Goal: Task Accomplishment & Management: Manage account settings

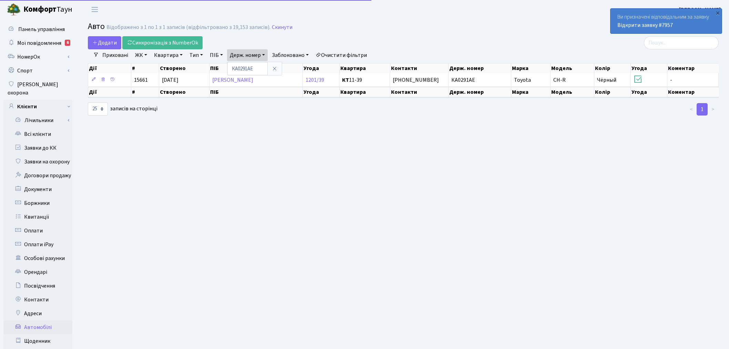
select select "25"
click at [53, 141] on link "Заявки до КК" at bounding box center [37, 148] width 69 height 14
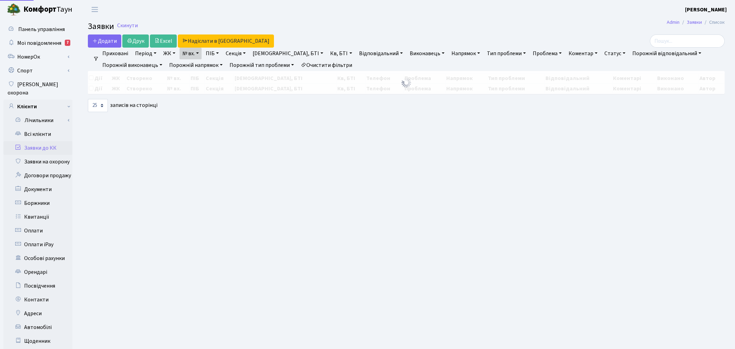
select select "25"
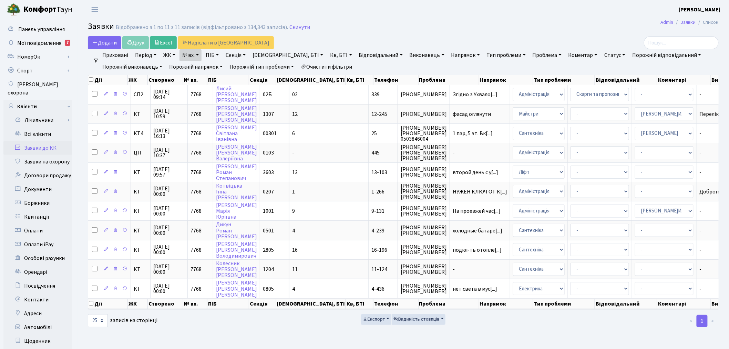
click at [196, 55] on link "№ вх." at bounding box center [191, 55] width 22 height 12
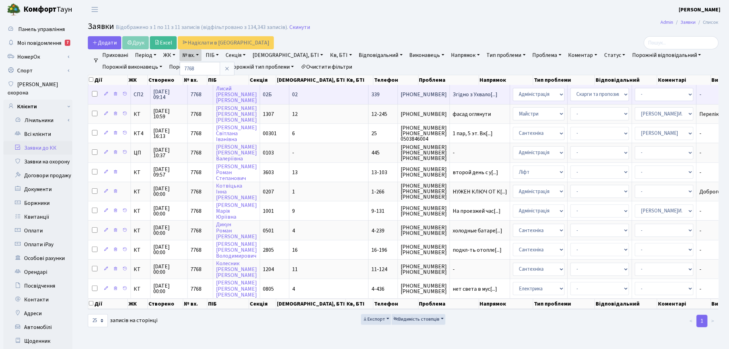
click at [401, 93] on span "[PHONE_NUMBER]" at bounding box center [424, 95] width 46 height 6
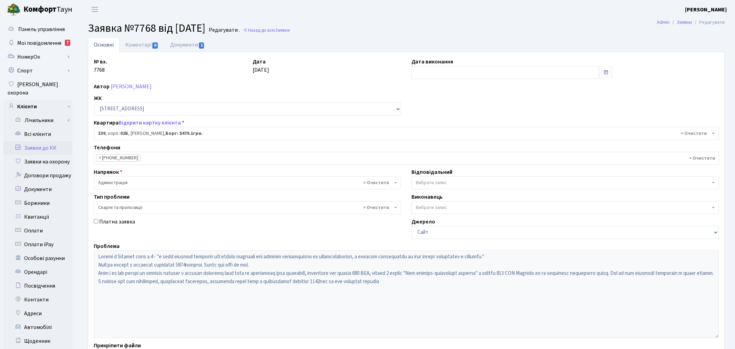
select select "20589"
select select "55"
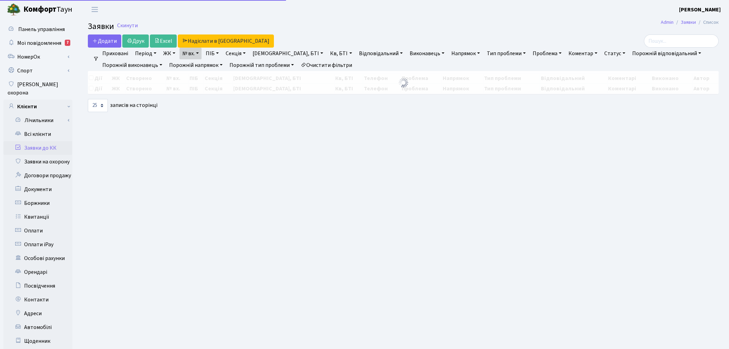
select select "25"
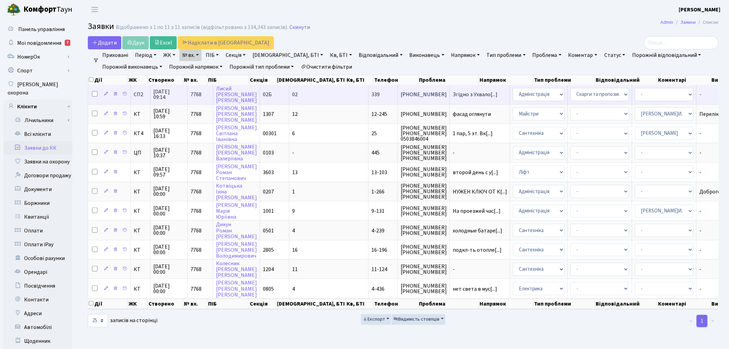
click at [96, 94] on input "checkbox" at bounding box center [95, 94] width 6 height 6
checkbox input "true"
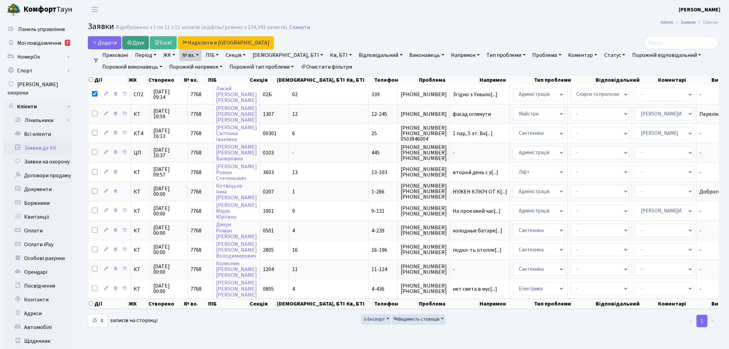
click at [133, 41] on link "Друк" at bounding box center [135, 42] width 27 height 13
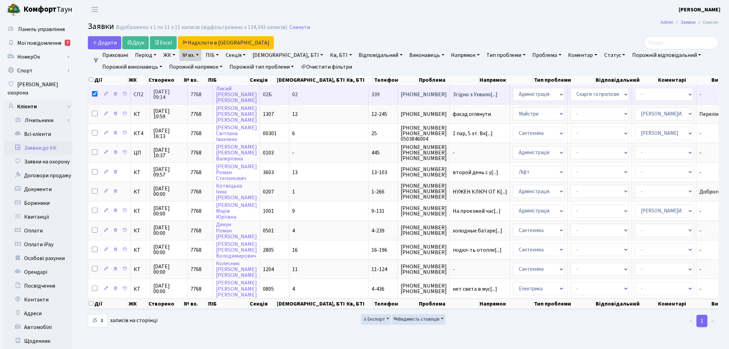
click at [450, 90] on td "Згідно з Ухвало[...]" at bounding box center [480, 94] width 60 height 19
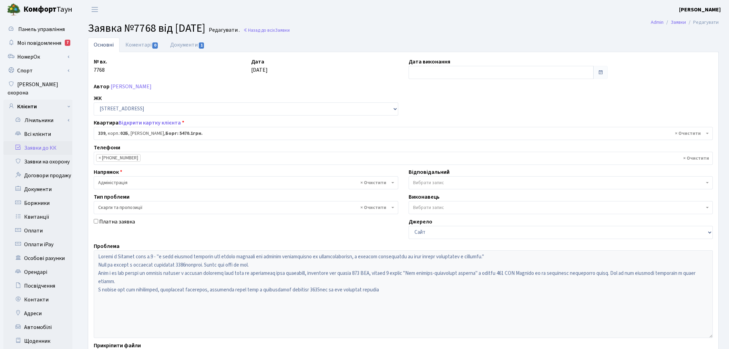
select select "20589"
select select "55"
click at [197, 43] on link "Документи 1" at bounding box center [187, 45] width 46 height 14
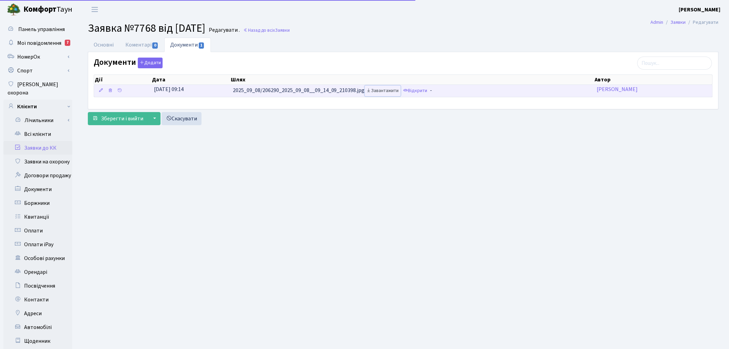
click at [385, 90] on link "Завантажити" at bounding box center [383, 90] width 36 height 11
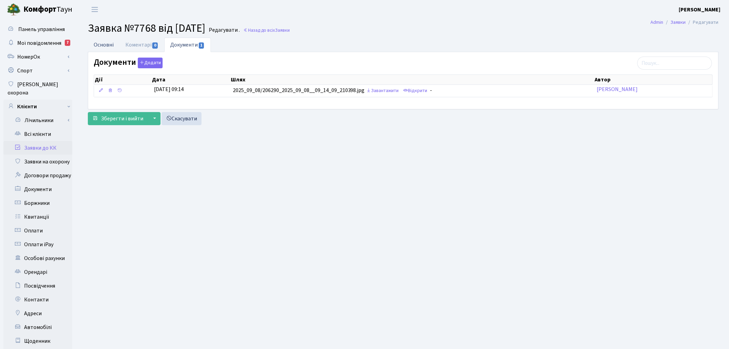
click at [115, 44] on link "Основні" at bounding box center [104, 45] width 32 height 14
